Goal: Task Accomplishment & Management: Use online tool/utility

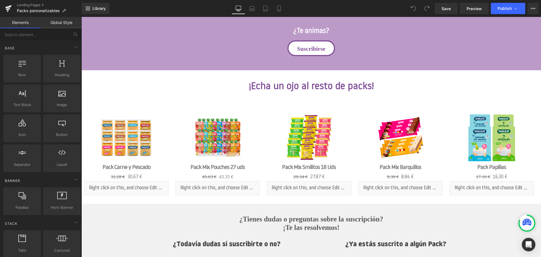
scroll to position [497, 0]
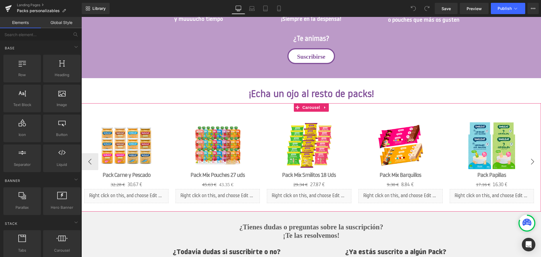
click at [533, 161] on button "›" at bounding box center [532, 161] width 17 height 17
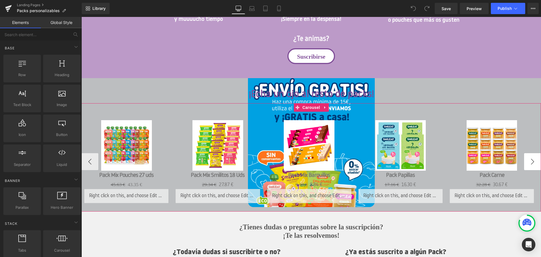
click at [533, 161] on button "›" at bounding box center [532, 161] width 17 height 17
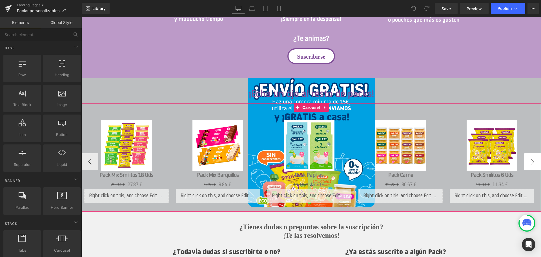
click at [533, 161] on button "›" at bounding box center [532, 161] width 17 height 17
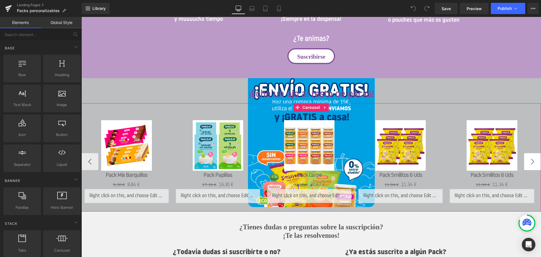
click at [533, 161] on button "›" at bounding box center [532, 161] width 17 height 17
click at [90, 159] on button "‹" at bounding box center [89, 161] width 17 height 17
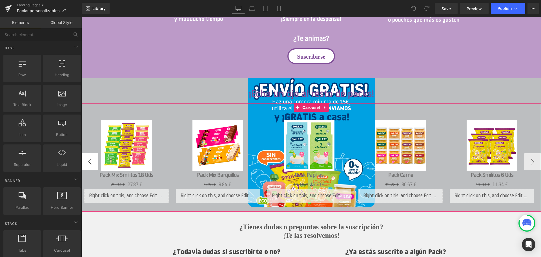
click at [90, 159] on button "‹" at bounding box center [89, 161] width 17 height 17
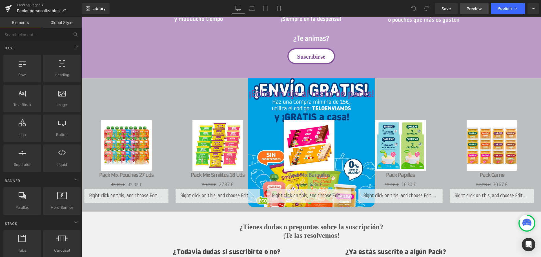
click at [482, 12] on link "Preview" at bounding box center [474, 8] width 29 height 11
click at [472, 8] on span "Preview" at bounding box center [474, 9] width 15 height 6
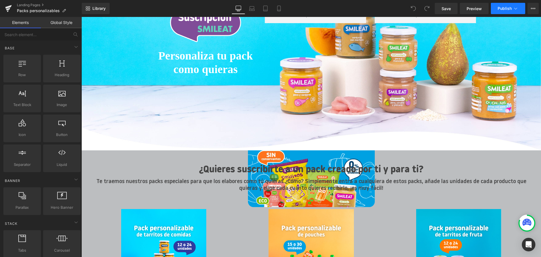
scroll to position [56, 0]
click at [511, 7] on span "Publish" at bounding box center [505, 8] width 14 height 5
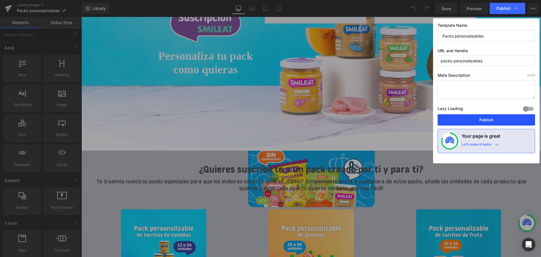
click at [495, 122] on button "Publish" at bounding box center [487, 119] width 98 height 11
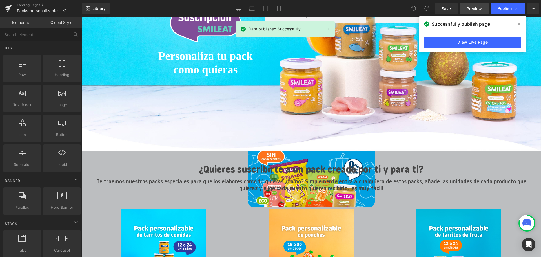
click at [464, 5] on link "Preview" at bounding box center [474, 8] width 29 height 11
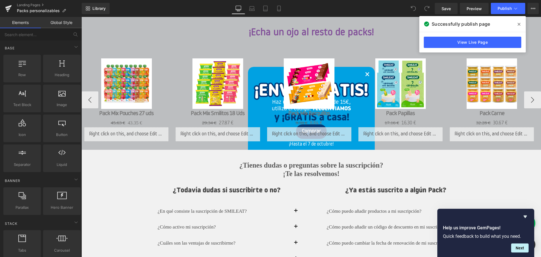
scroll to position [676, 0]
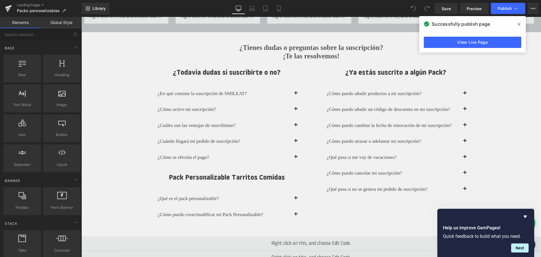
click at [252, 92] on p "¿En qué consiste la suscripción de SMILEAT?" at bounding box center [227, 93] width 138 height 7
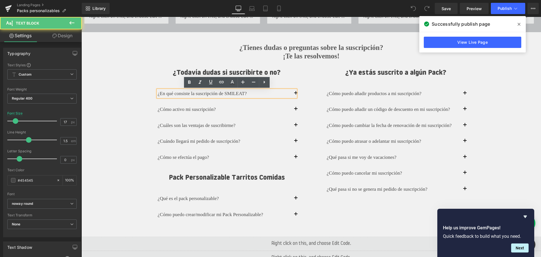
click at [295, 92] on p "¿En qué consiste la suscripción de SMILEAT?" at bounding box center [227, 93] width 138 height 7
click at [303, 92] on button "button" at bounding box center [301, 94] width 11 height 16
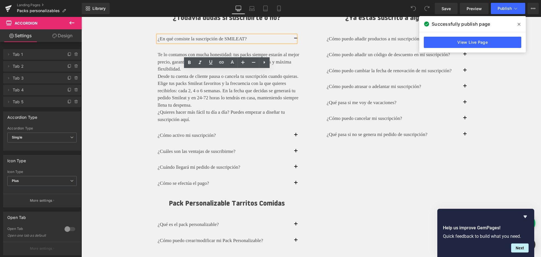
scroll to position [733, 0]
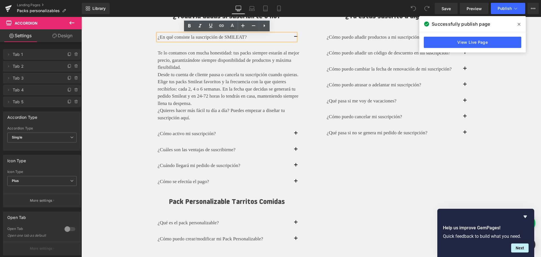
click at [294, 137] on div "¿Cómo activo mi suscripción? Text Block" at bounding box center [227, 133] width 138 height 7
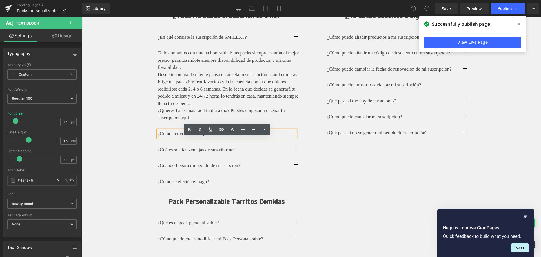
click at [296, 137] on div "¿Cómo activo mi suscripción?" at bounding box center [227, 133] width 138 height 7
click at [295, 137] on p "¿Cómo activo mi suscripción?" at bounding box center [227, 133] width 138 height 7
click at [296, 137] on p "¿Cómo activo mi suscripción?" at bounding box center [227, 133] width 138 height 7
click at [309, 135] on div "¿Todavía dudas si suscribirte o no? Heading ¿En qué consiste la suscripción de …" at bounding box center [226, 133] width 169 height 243
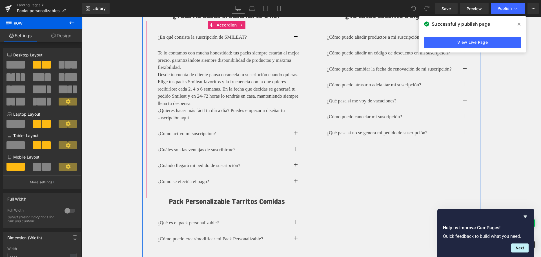
click at [297, 141] on button "button" at bounding box center [301, 134] width 11 height 16
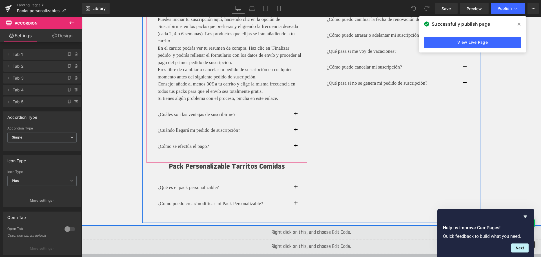
scroll to position [789, 0]
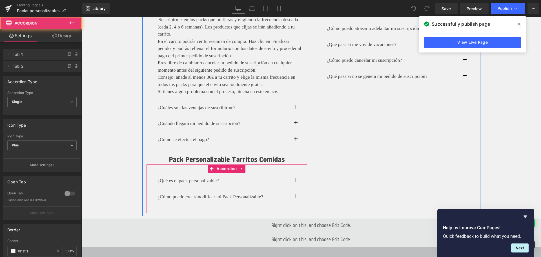
click at [296, 182] on span "button" at bounding box center [296, 182] width 0 height 0
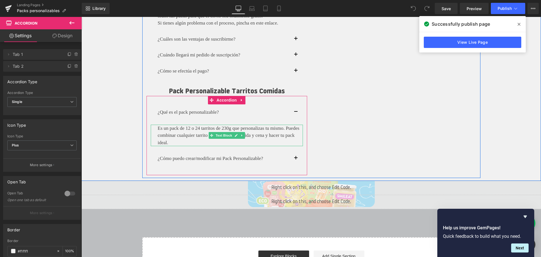
scroll to position [874, 0]
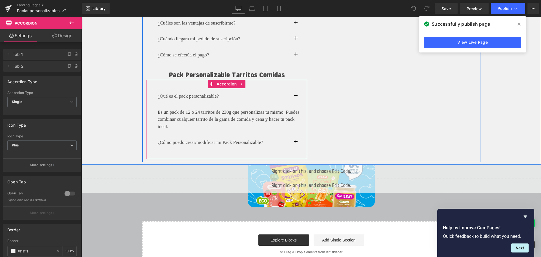
click at [298, 140] on button "button" at bounding box center [301, 142] width 11 height 16
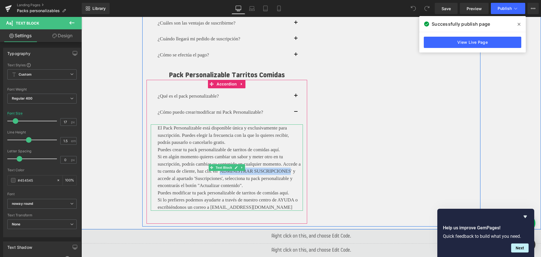
drag, startPoint x: 245, startPoint y: 171, endPoint x: 190, endPoint y: 176, distance: 55.2
click at [190, 176] on p "Si en algún momento quieres cambiar un sabor y meter otro en tu suscripción, po…" at bounding box center [230, 171] width 145 height 36
